Goal: Task Accomplishment & Management: Use online tool/utility

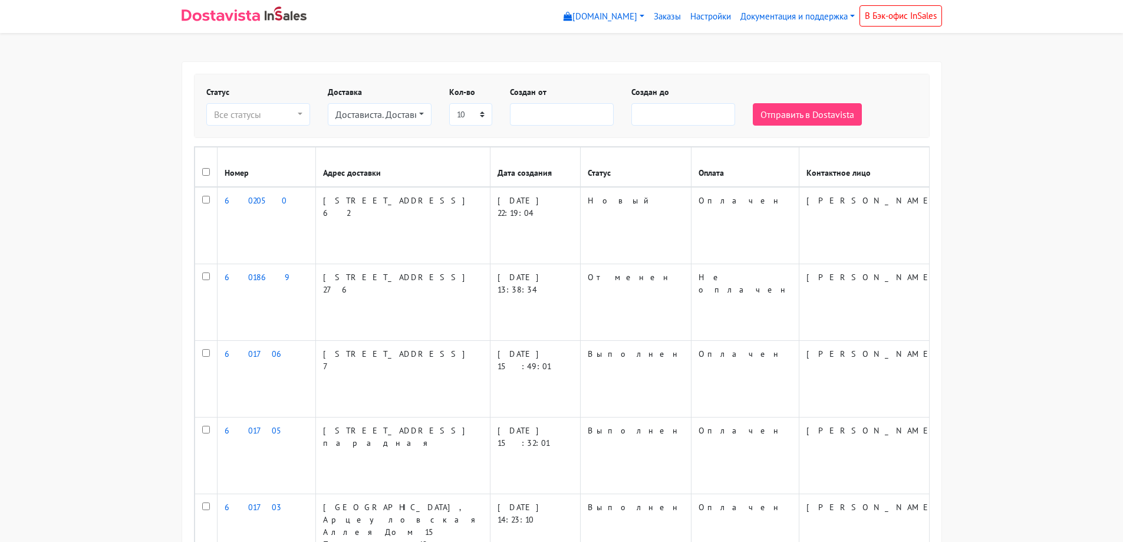
select select
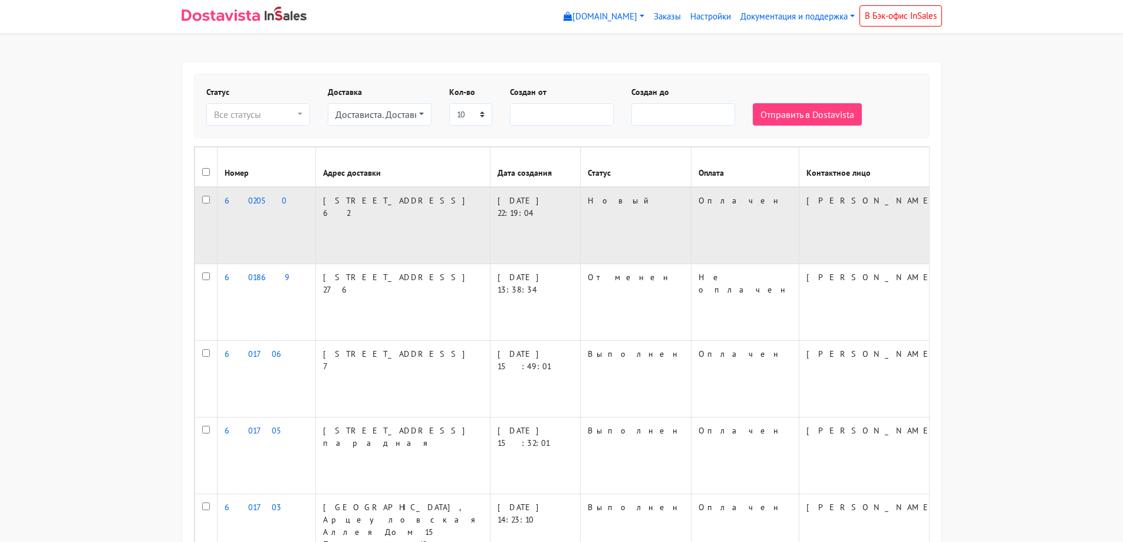
click at [204, 203] on input "checkbox" at bounding box center [206, 200] width 8 height 8
checkbox input "true"
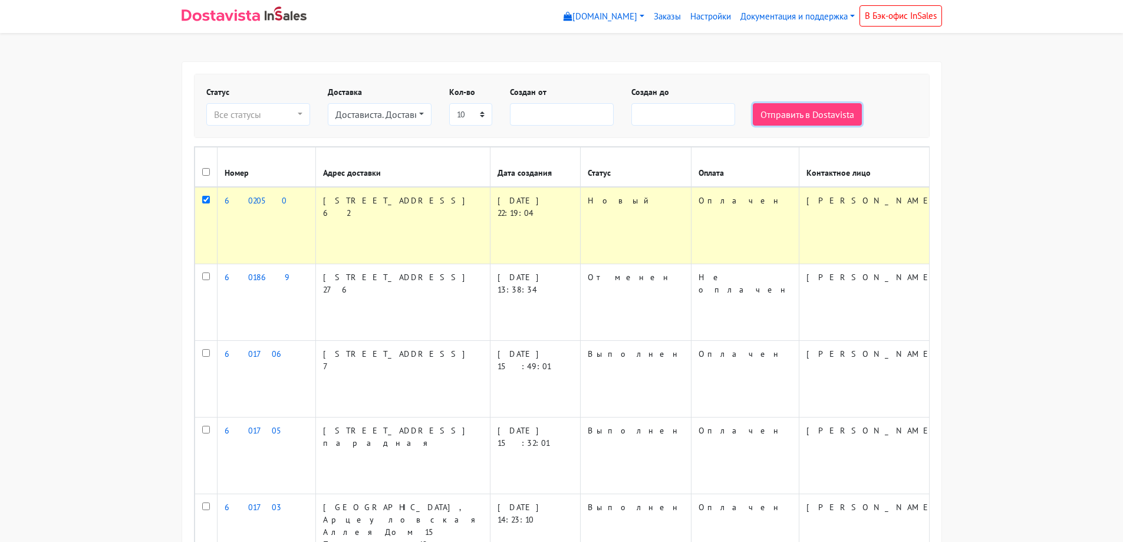
click at [777, 117] on button "Отправить в Dostavista" at bounding box center [807, 114] width 109 height 22
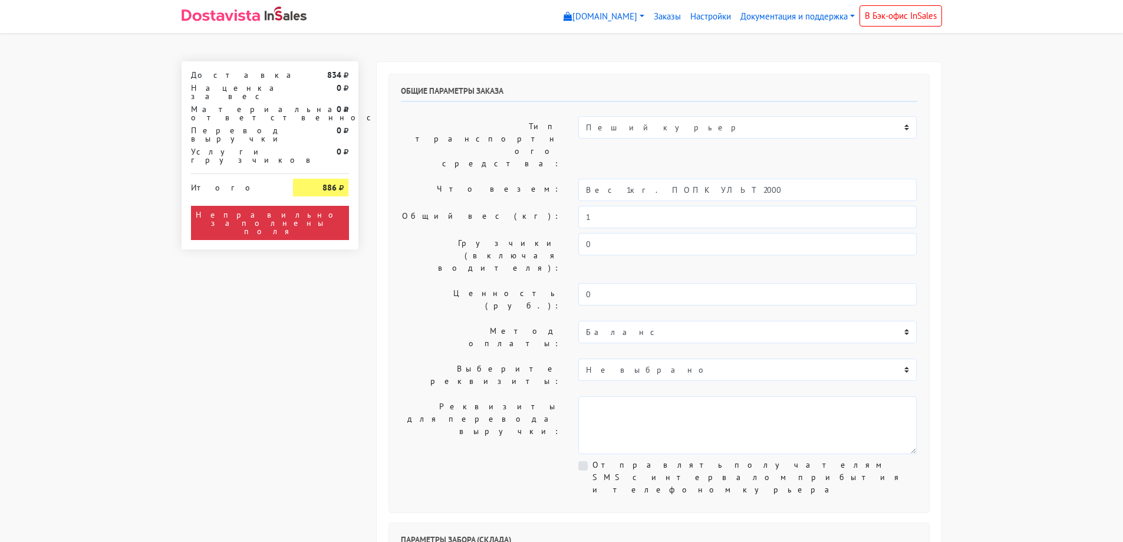
select select "12:00"
drag, startPoint x: 693, startPoint y: 157, endPoint x: 617, endPoint y: 166, distance: 77.2
click at [617, 166] on div "Общие параметры заказа Тип транспортного средства: Пеший курьер Легковой автомо…" at bounding box center [659, 293] width 540 height 438
type input "Вес 1кг."
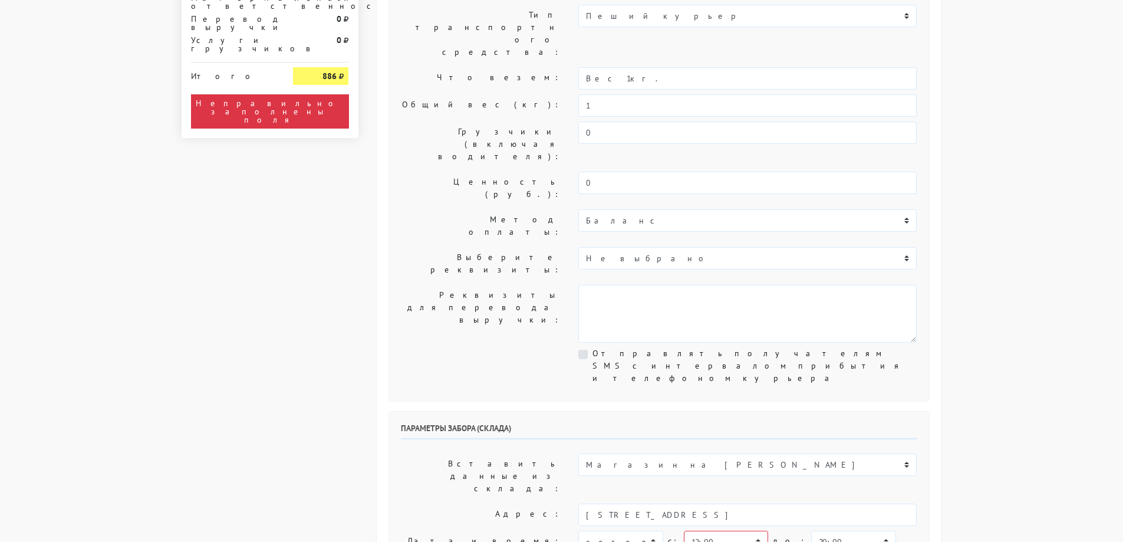
scroll to position [177, 0]
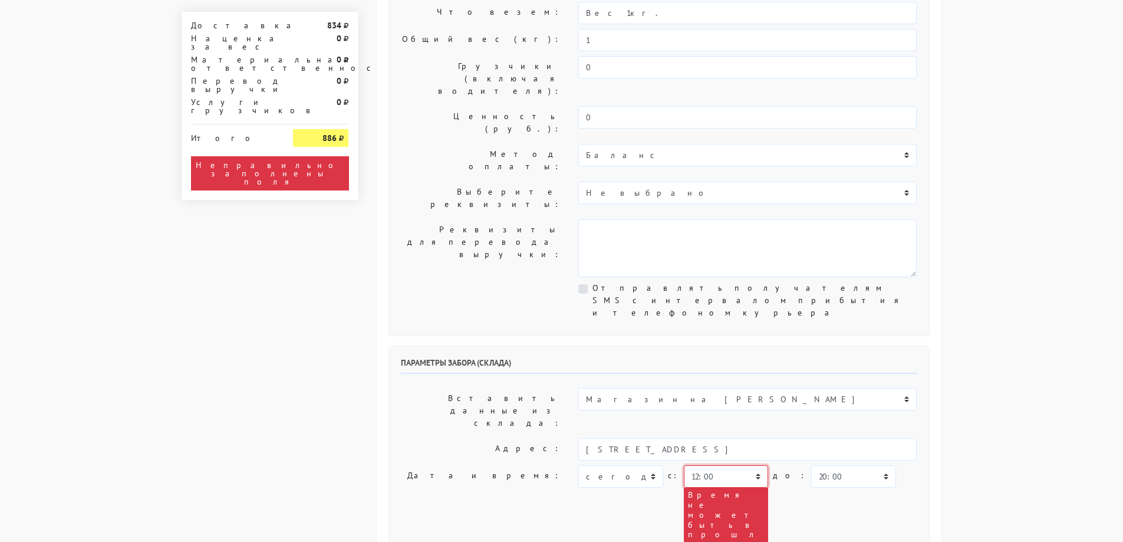
click at [710, 465] on select "00:00 00:30 01:00 01:30 02:00 02:30 03:00 03:30 04:00 04:30 05:00 05:30 06:00 0…" at bounding box center [726, 476] width 84 height 22
select select "13:30"
click at [684, 465] on select "00:00 00:30 01:00 01:30 02:00 02:30 03:00 03:30 04:00 04:30 05:00 05:30 06:00 0…" at bounding box center [726, 476] width 84 height 22
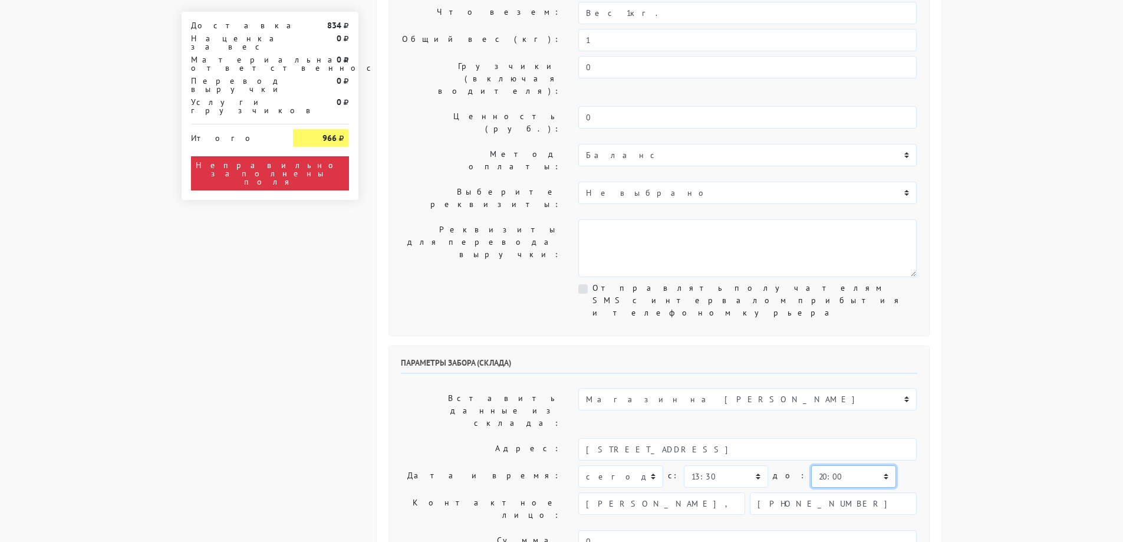
click at [818, 465] on select "00:00 00:30 01:00 01:30 02:00 02:30 03:00 03:30 04:00 04:30 05:00 05:30 06:00 0…" at bounding box center [853, 476] width 84 height 22
select select "14:30"
click at [811, 465] on select "00:00 00:30 01:00 01:30 02:00 02:30 03:00 03:30 04:00 04:30 05:00 05:30 06:00 0…" at bounding box center [853, 476] width 84 height 22
click at [990, 323] on body "[DOMAIN_NAME] [DOMAIN_NAME] Выйти Заказы Настройки 834" at bounding box center [561, 544] width 1123 height 1443
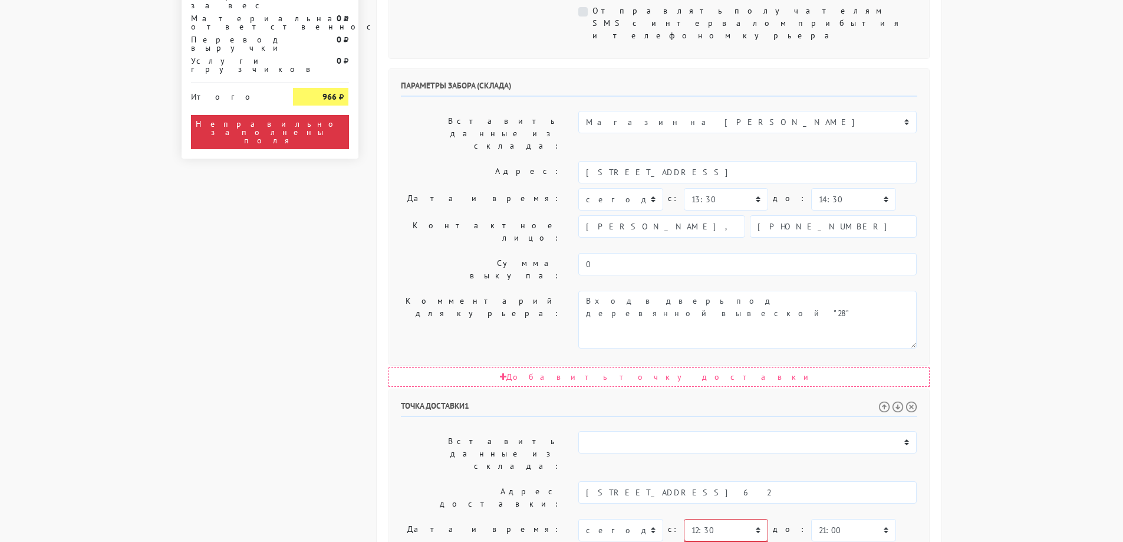
scroll to position [472, 0]
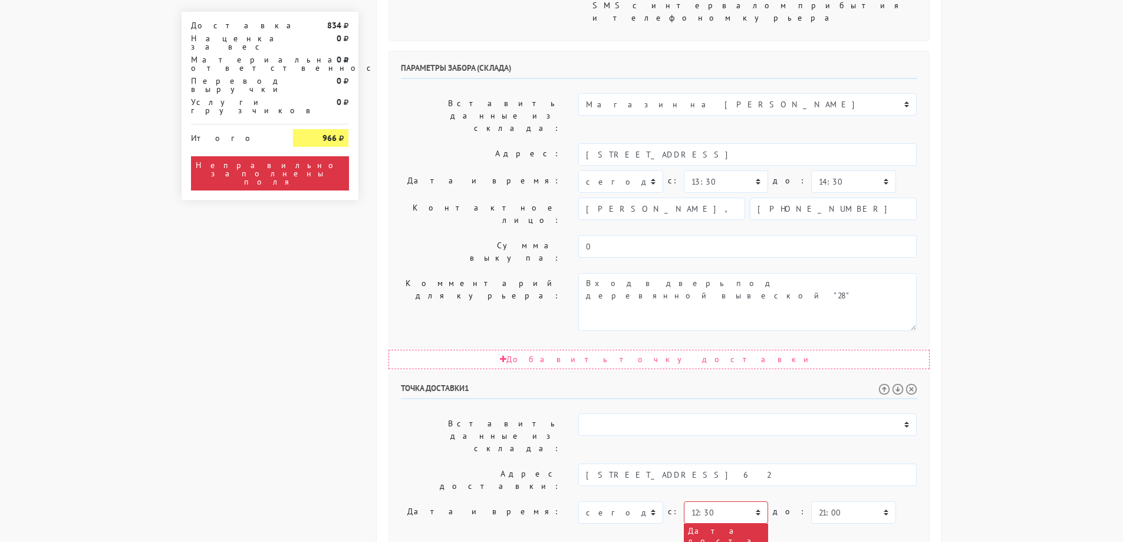
drag, startPoint x: 765, startPoint y: 425, endPoint x: 294, endPoint y: 403, distance: 471.7
click at [294, 405] on div "Доставка 834 Наценка за вес 0 Материальная ответственность 0 Перевод выручки 0 …" at bounding box center [562, 281] width 778 height 1382
click at [738, 501] on select "00:00 00:30 01:00 01:30 02:00 02:30 03:00 03:30 04:00 04:30 05:00 05:30 06:00 0…" at bounding box center [726, 512] width 84 height 22
select select "14:00"
click at [684, 501] on select "00:00 00:30 01:00 01:30 02:00 02:30 03:00 03:30 04:00 04:30 05:00 05:30 06:00 0…" at bounding box center [726, 512] width 84 height 22
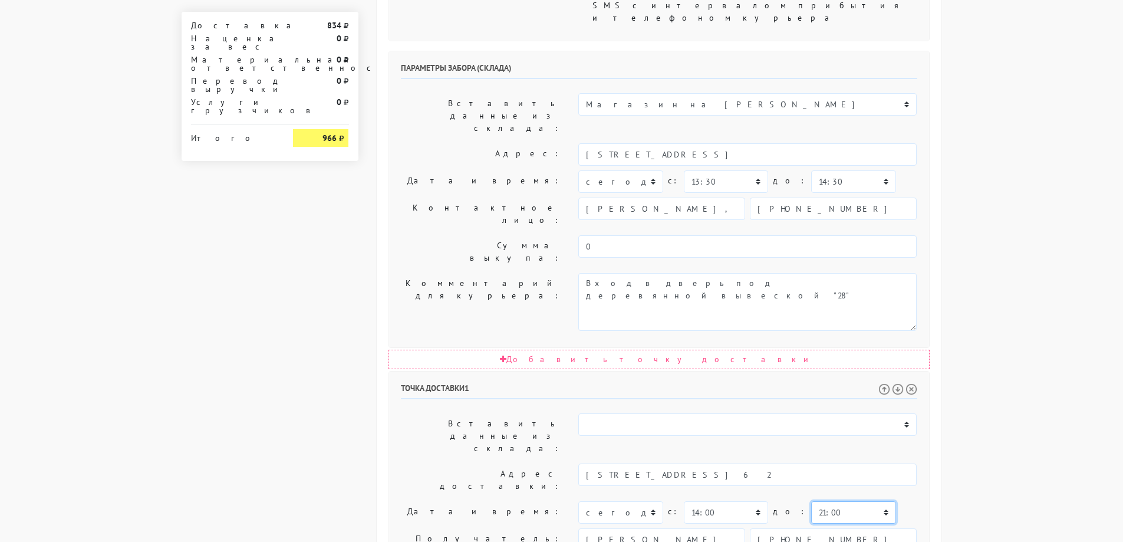
click at [824, 501] on select "00:00 00:30 01:00 01:30 02:00 02:30 03:00 03:30 04:00 04:30 05:00 05:30 06:00 0…" at bounding box center [853, 512] width 84 height 22
select select "16:00"
click at [811, 501] on select "00:00 00:30 01:00 01:30 02:00 02:30 03:00 03:30 04:00 04:30 05:00 05:30 06:00 0…" at bounding box center [853, 512] width 84 height 22
click at [1018, 237] on body "[DOMAIN_NAME] [DOMAIN_NAME] Выйти Заказы Настройки 834" at bounding box center [561, 188] width 1123 height 1320
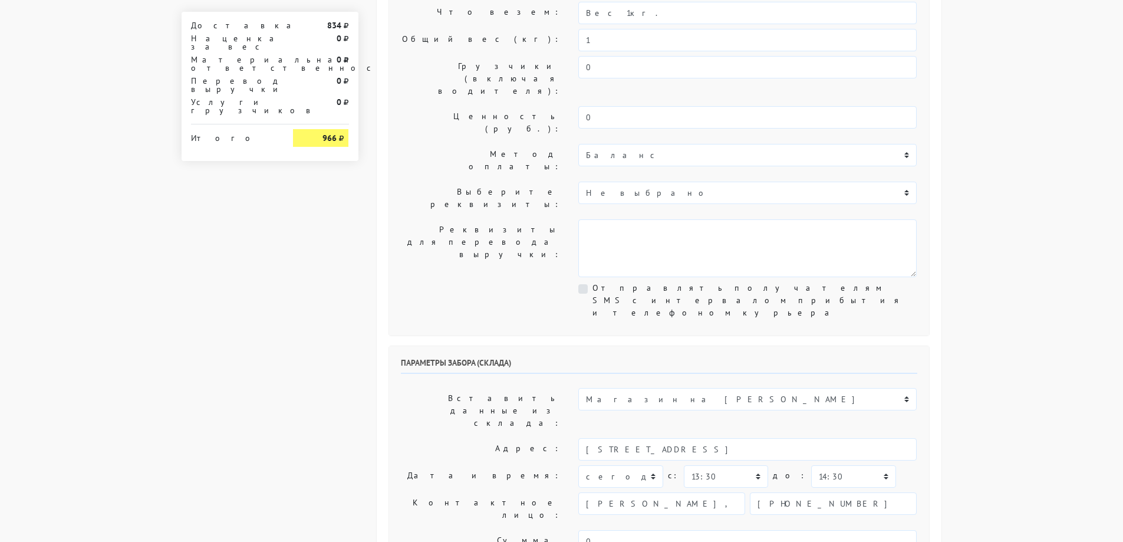
scroll to position [0, 0]
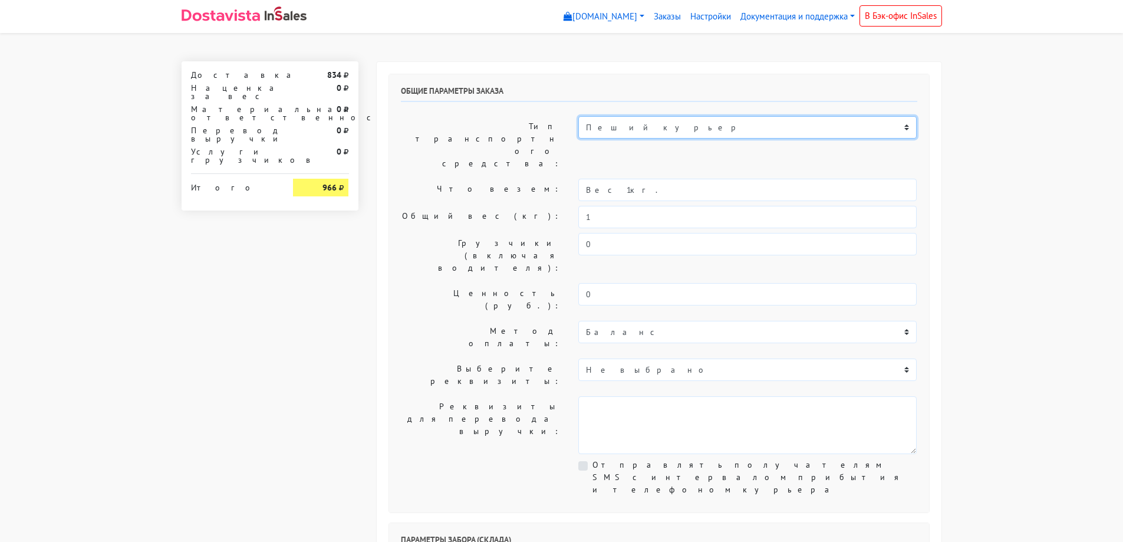
drag, startPoint x: 655, startPoint y: 130, endPoint x: 653, endPoint y: 137, distance: 7.5
click at [655, 130] on select "Пеший курьер Легковой автомобиль Каблук (до 700 кг) Микроавтобус / портер (до […" at bounding box center [747, 127] width 338 height 22
click at [616, 130] on select "Пеший курьер Легковой автомобиль Каблук (до 700 кг) Микроавтобус / портер (до […" at bounding box center [747, 127] width 338 height 22
select select "7"
click at [578, 116] on select "Пеший курьер Легковой автомобиль Каблук (до 700 кг) Микроавтобус / портер (до […" at bounding box center [747, 127] width 338 height 22
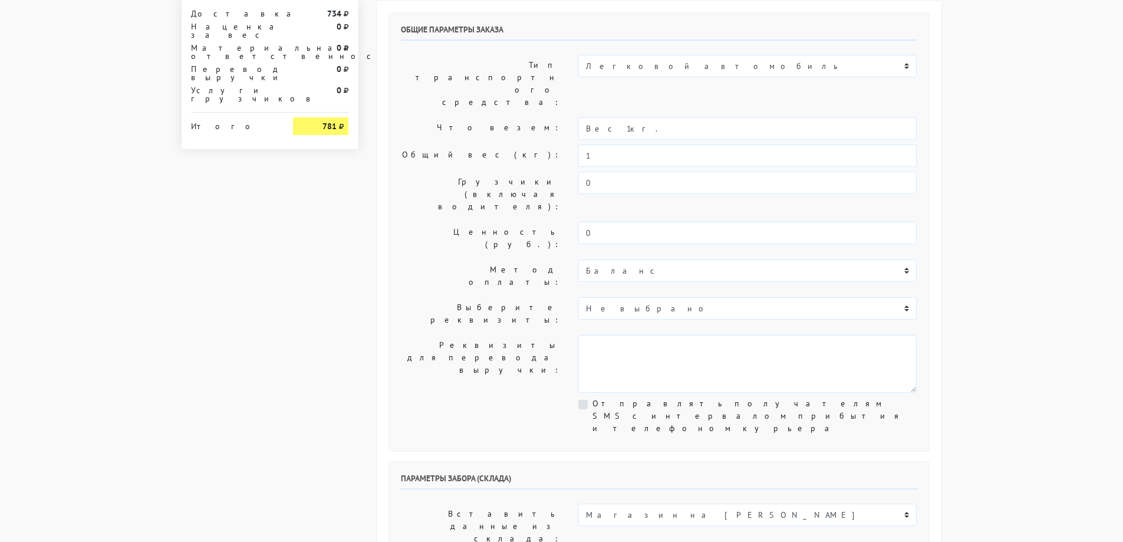
scroll to position [118, 0]
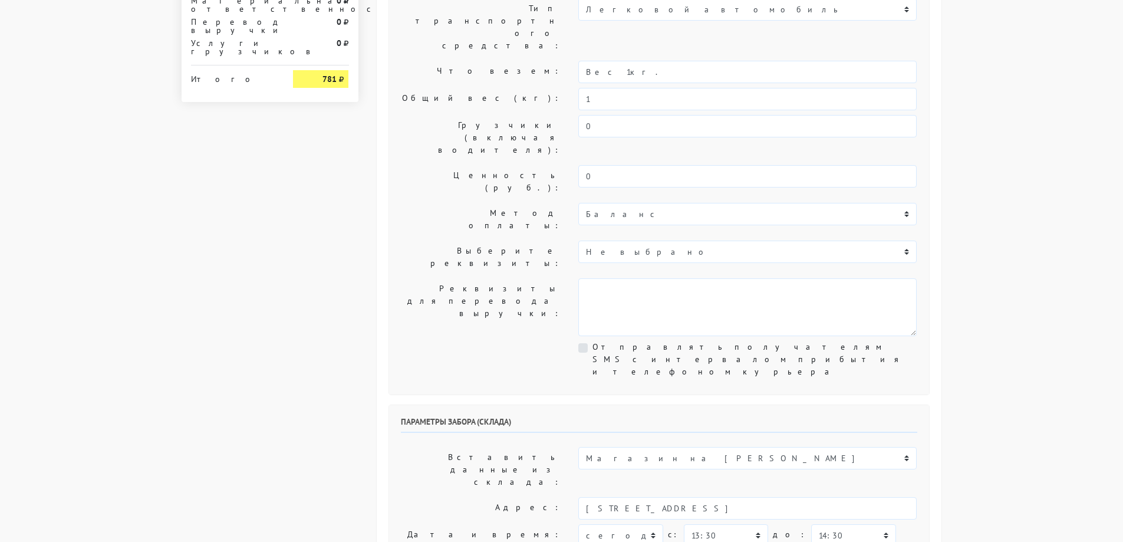
click at [1075, 320] on body "[DOMAIN_NAME] [DOMAIN_NAME] Выйти Заказы Настройки 734" at bounding box center [561, 542] width 1123 height 1320
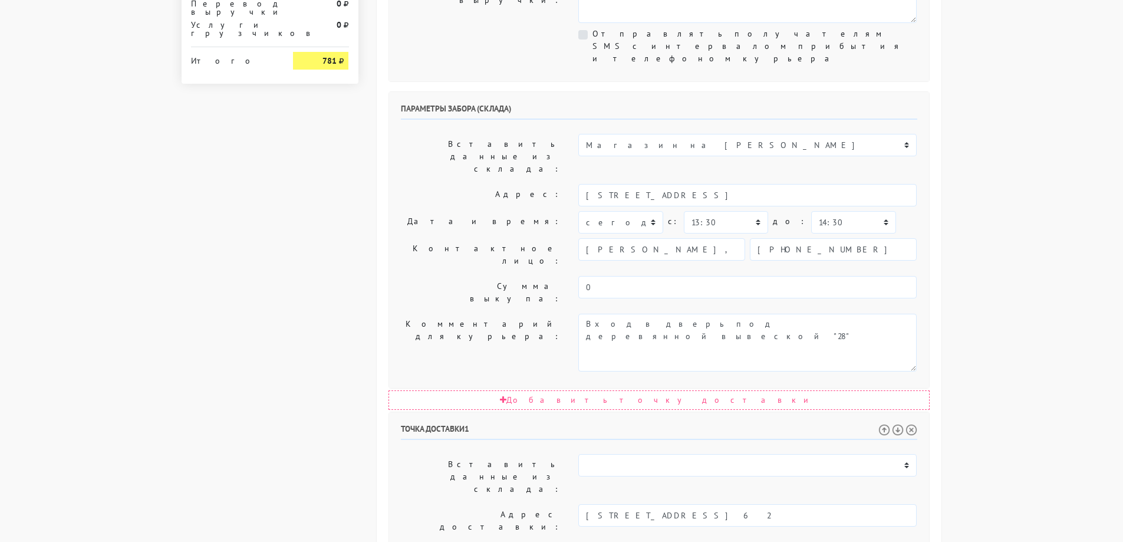
scroll to position [531, 0]
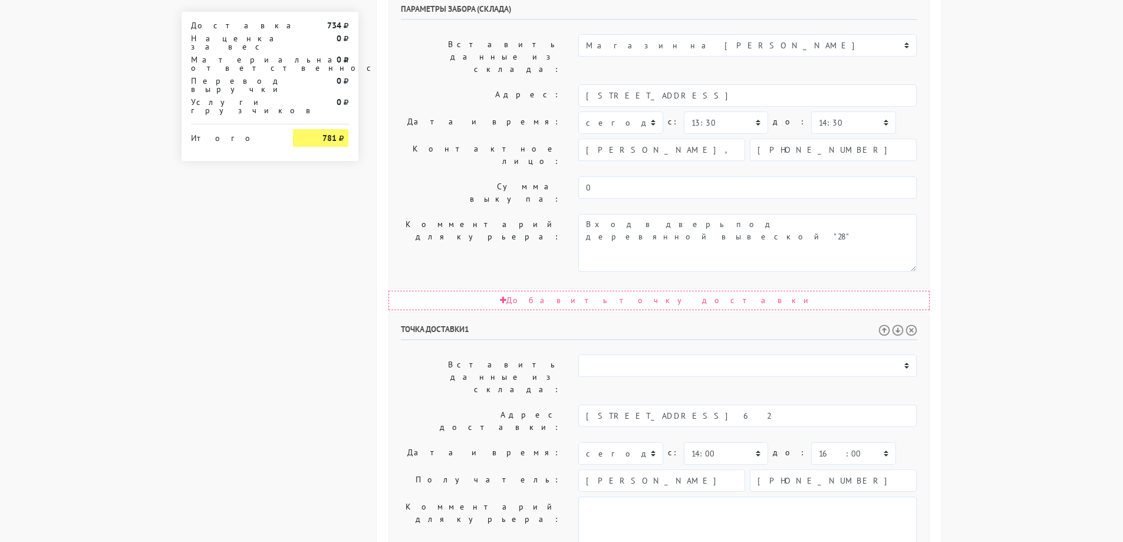
click at [1055, 279] on body "[DOMAIN_NAME] [DOMAIN_NAME] Выйти Заказы Настройки 734" at bounding box center [561, 129] width 1123 height 1320
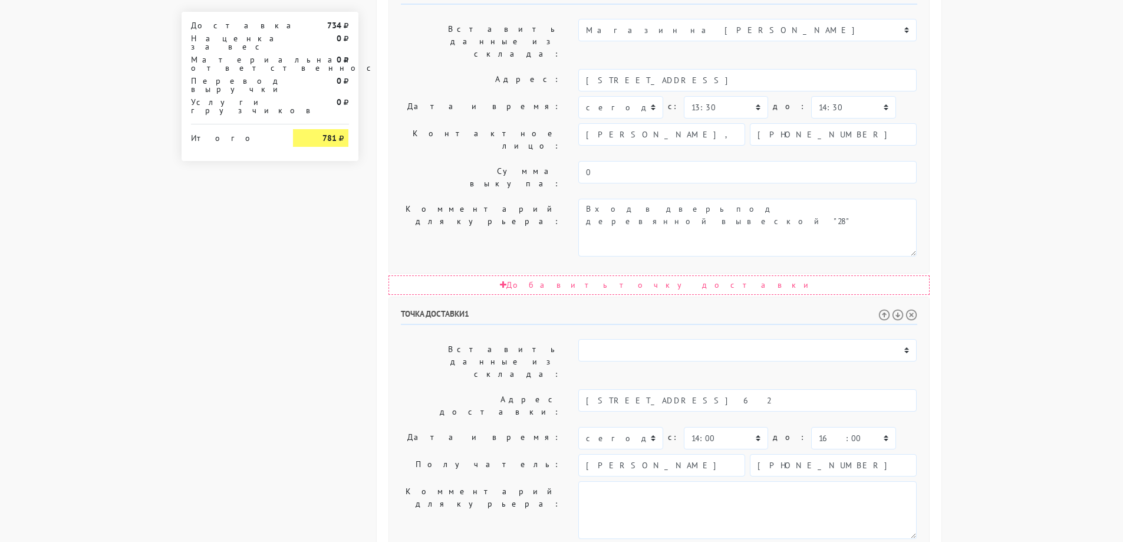
click at [1024, 294] on body "[DOMAIN_NAME] [DOMAIN_NAME] Выйти Заказы Настройки 734" at bounding box center [561, 114] width 1123 height 1320
click at [1032, 220] on body "[DOMAIN_NAME] [DOMAIN_NAME] Выйти Заказы Настройки 734" at bounding box center [561, 114] width 1123 height 1320
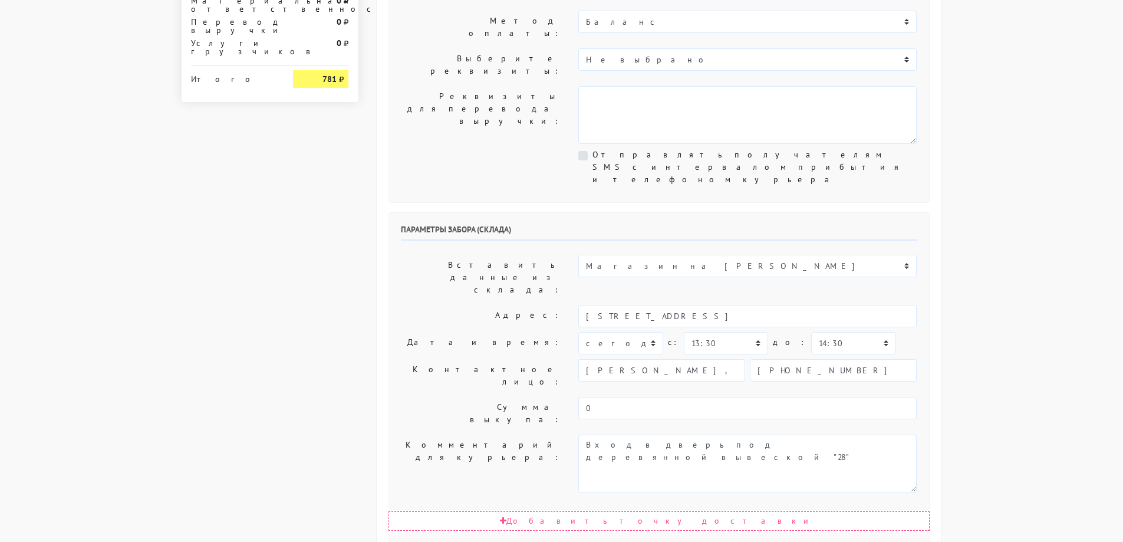
click at [1023, 225] on body "[DOMAIN_NAME] [DOMAIN_NAME] Выйти Заказы Настройки 734" at bounding box center [561, 350] width 1123 height 1320
